Goal: Find specific page/section: Find specific page/section

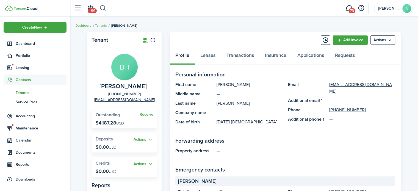
click at [105, 8] on button "button" at bounding box center [103, 8] width 7 height 9
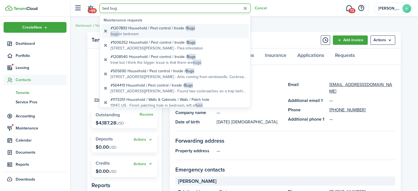
type input "bed bug"
click at [136, 30] on global-search-item-title "#1207893 Household / Pest control / Inside / Bugs" at bounding box center [153, 28] width 85 height 6
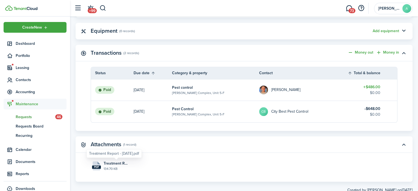
scroll to position [380, 0]
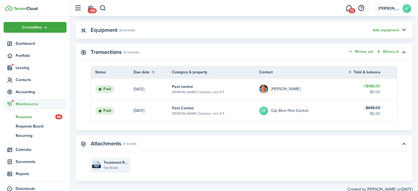
click at [109, 167] on file-size "134.70 KB" at bounding box center [117, 168] width 26 height 5
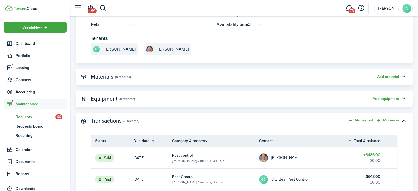
scroll to position [396, 0]
